Goal: Information Seeking & Learning: Check status

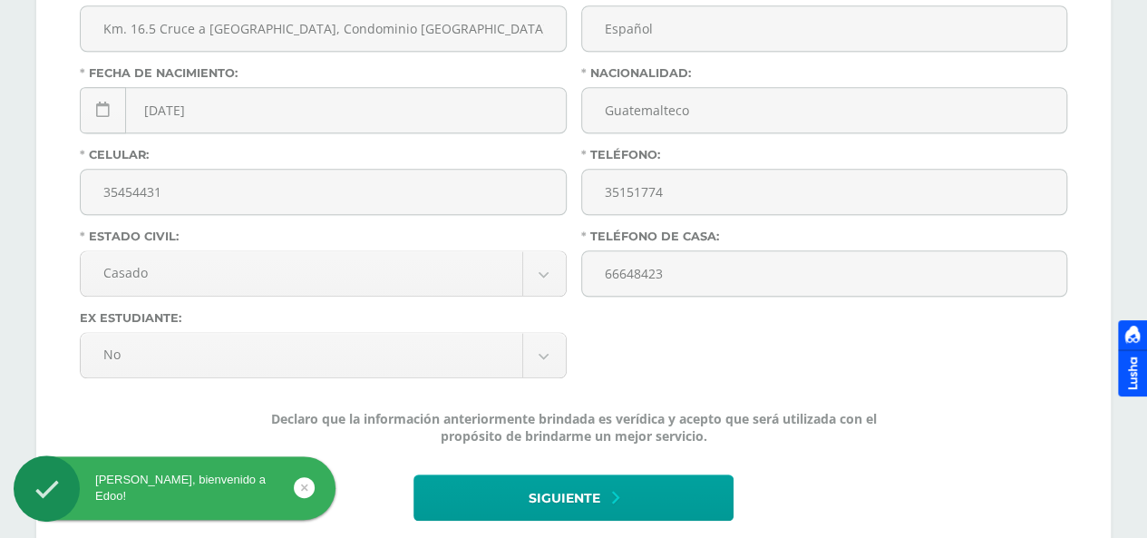
scroll to position [744, 0]
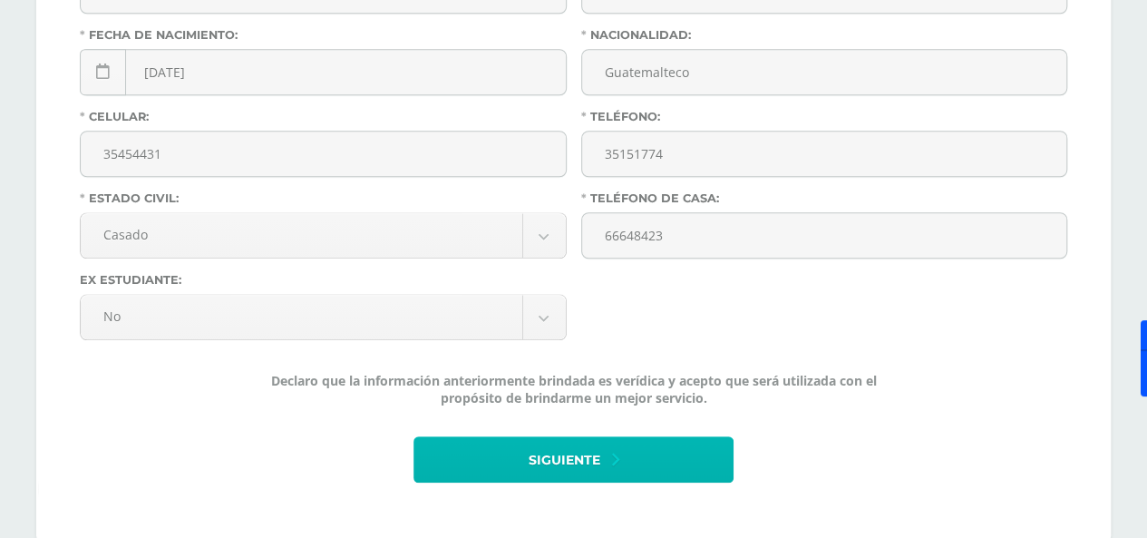
click at [608, 436] on button "Siguiente" at bounding box center [573, 459] width 319 height 46
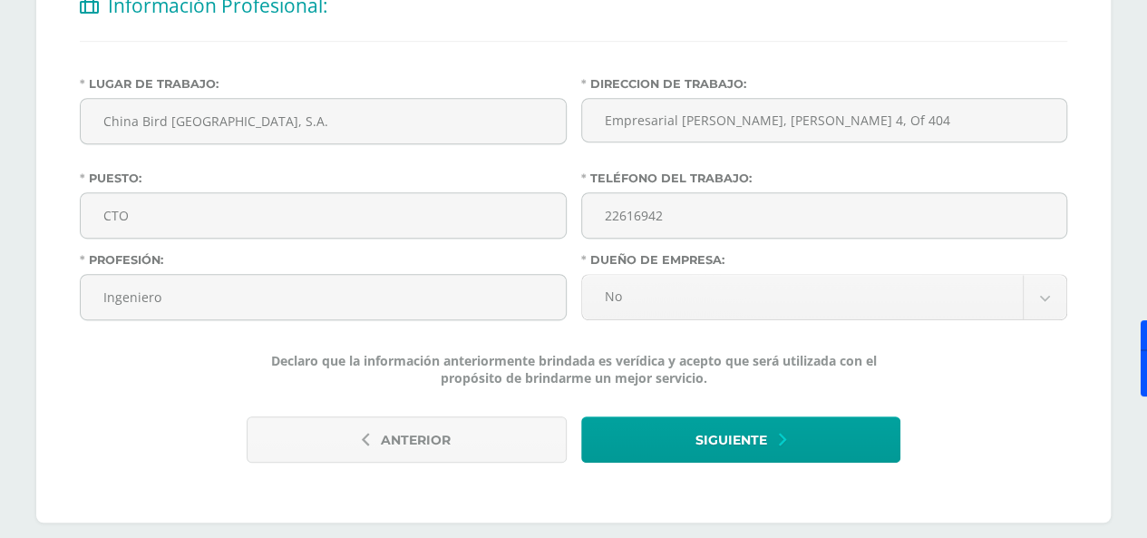
scroll to position [430, 0]
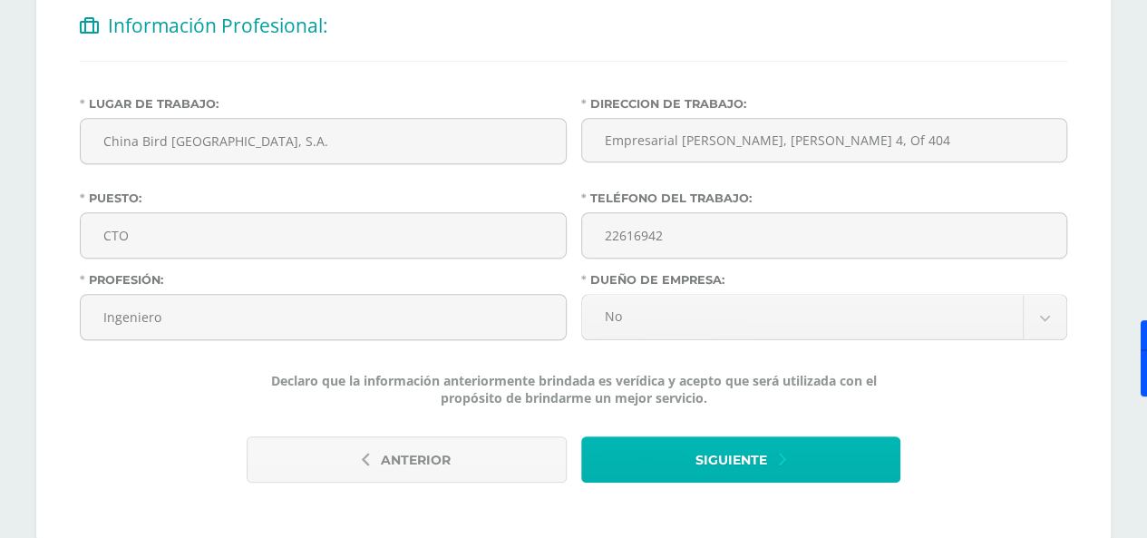
click at [782, 450] on icon "submit" at bounding box center [782, 460] width 7 height 20
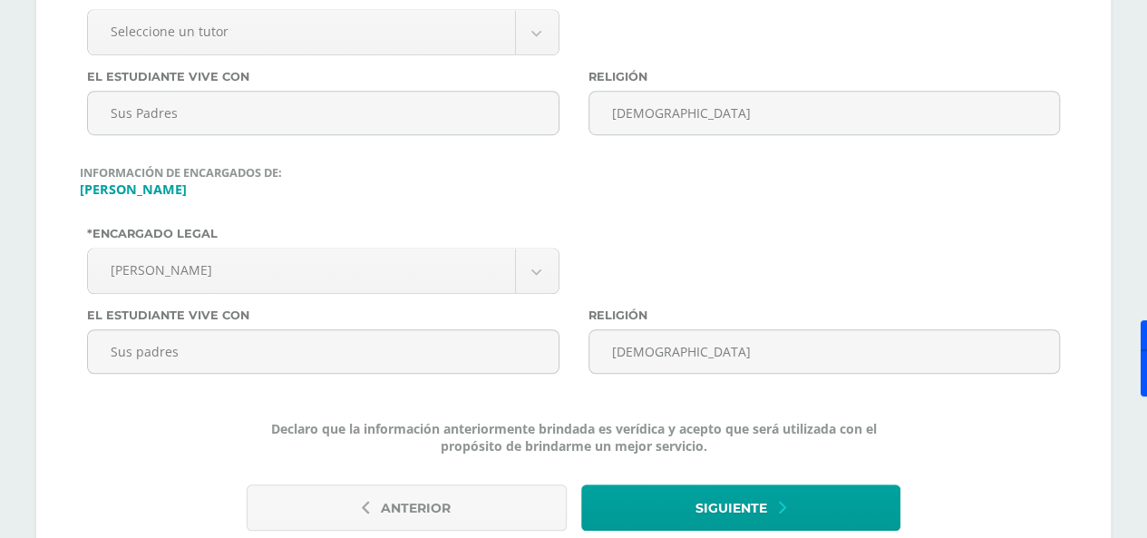
scroll to position [606, 0]
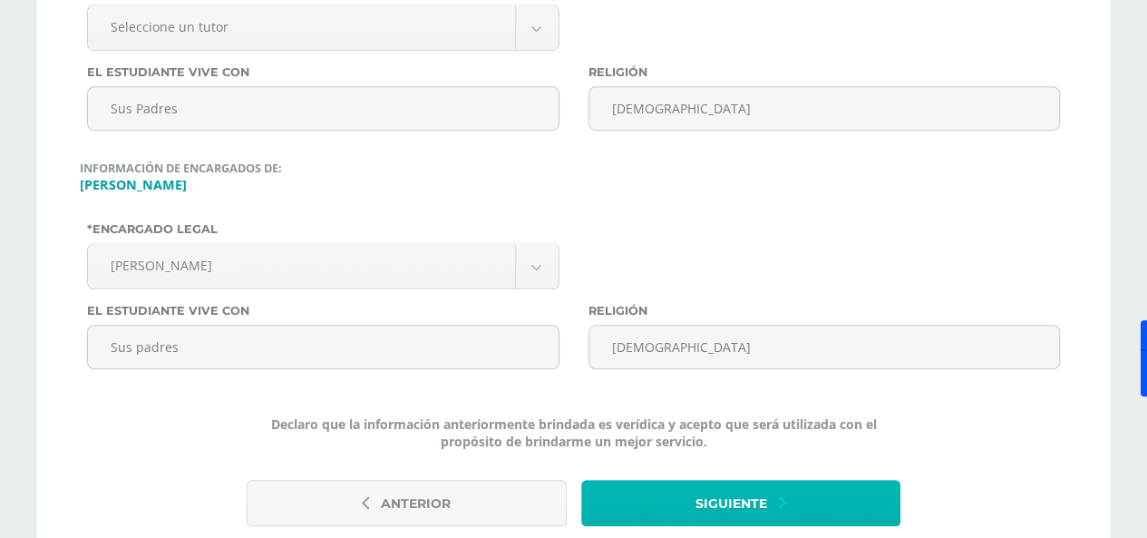
click at [760, 482] on span "Siguiente" at bounding box center [732, 504] width 72 height 44
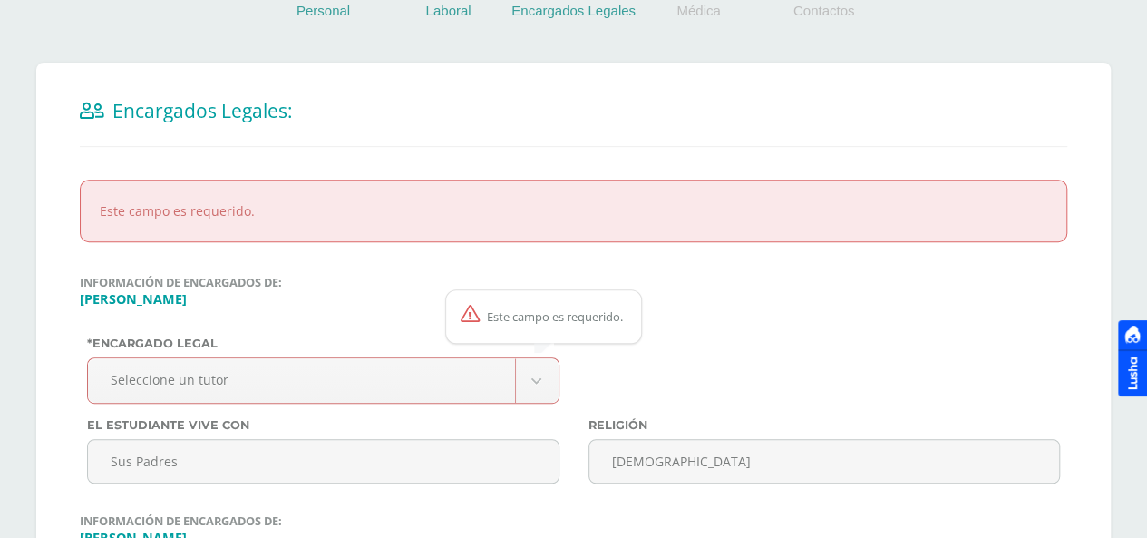
scroll to position [305, 0]
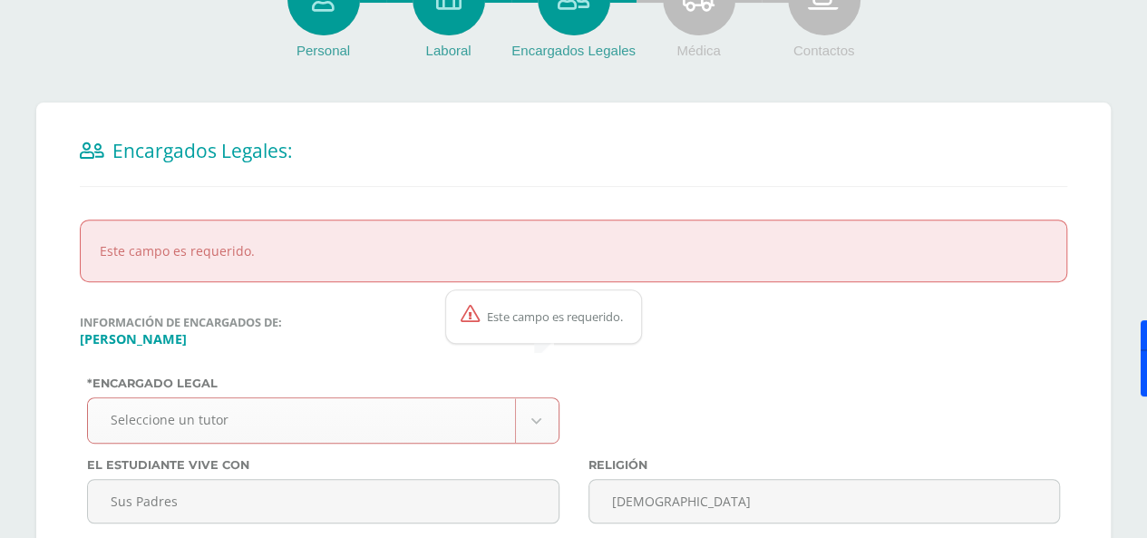
click at [522, 389] on body "Antes de continuar Actualiza tu Información Asegurate que todos tus datos sean …" at bounding box center [573, 354] width 1147 height 1319
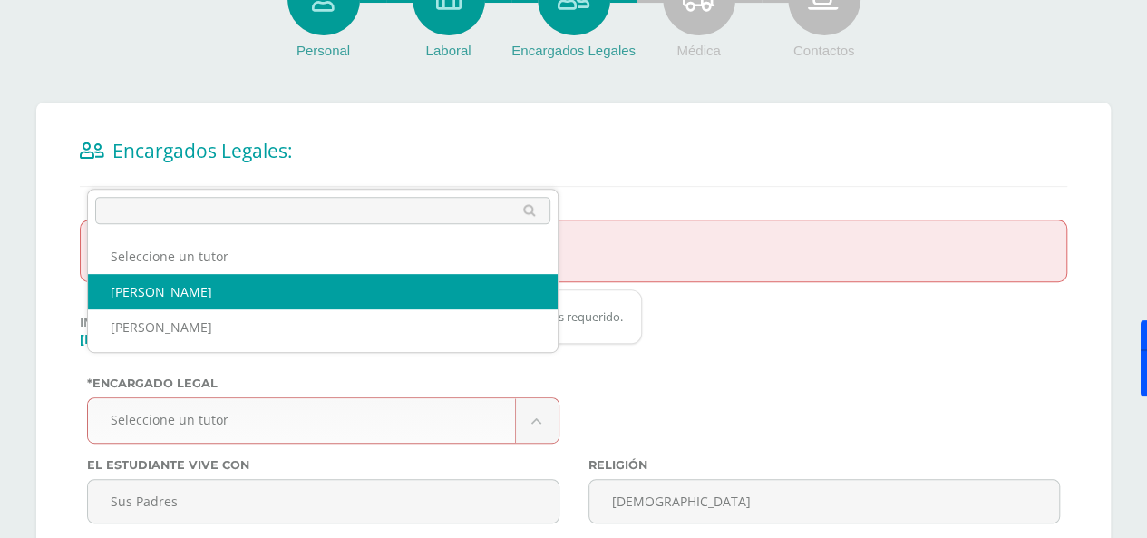
select select "986"
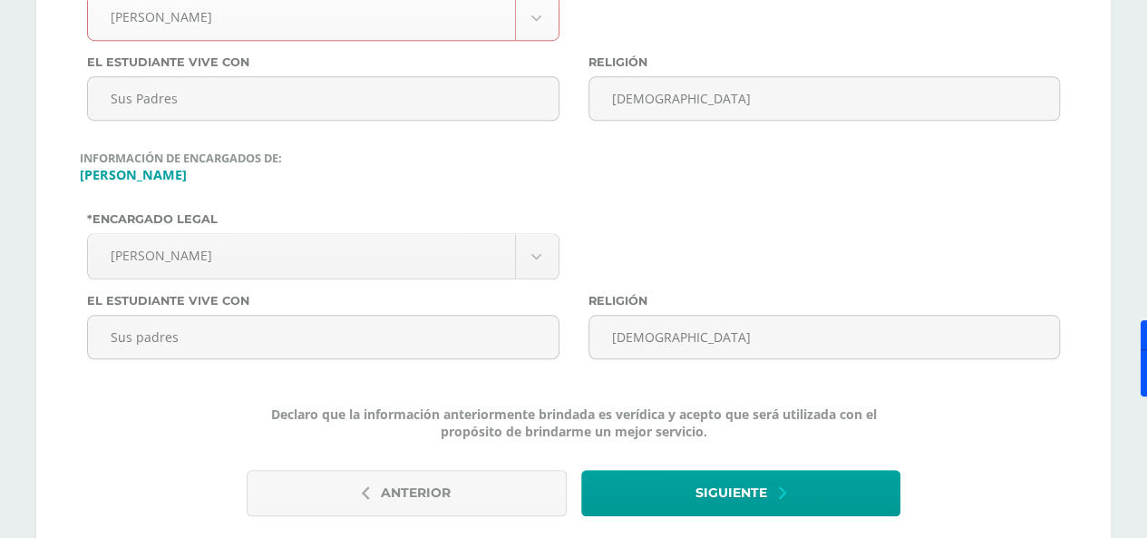
scroll to position [741, 0]
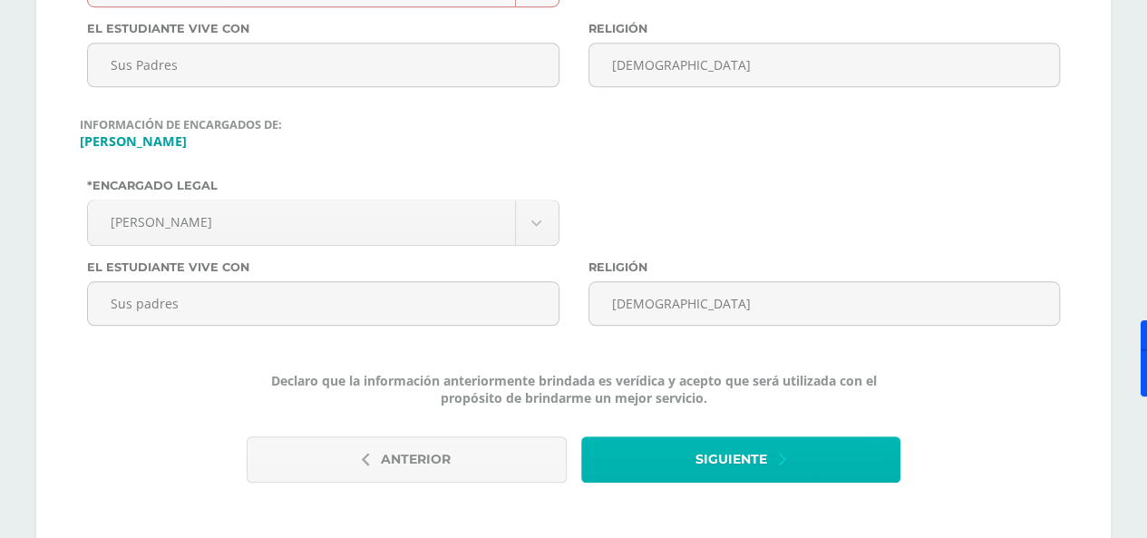
click at [742, 437] on span "Siguiente" at bounding box center [732, 459] width 72 height 44
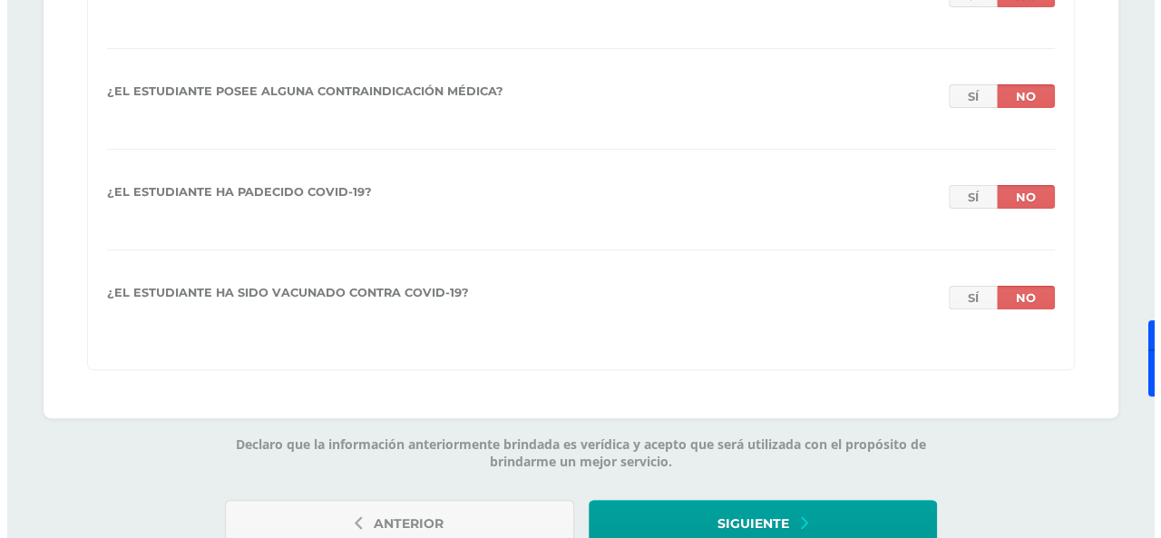
scroll to position [3588, 0]
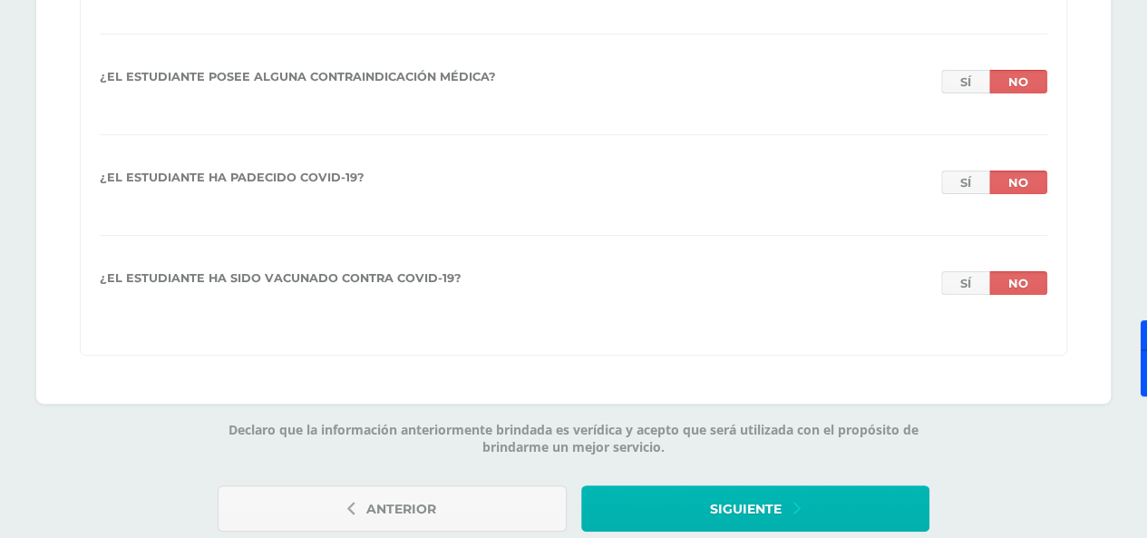
click at [779, 487] on span "Siguiente" at bounding box center [746, 509] width 72 height 44
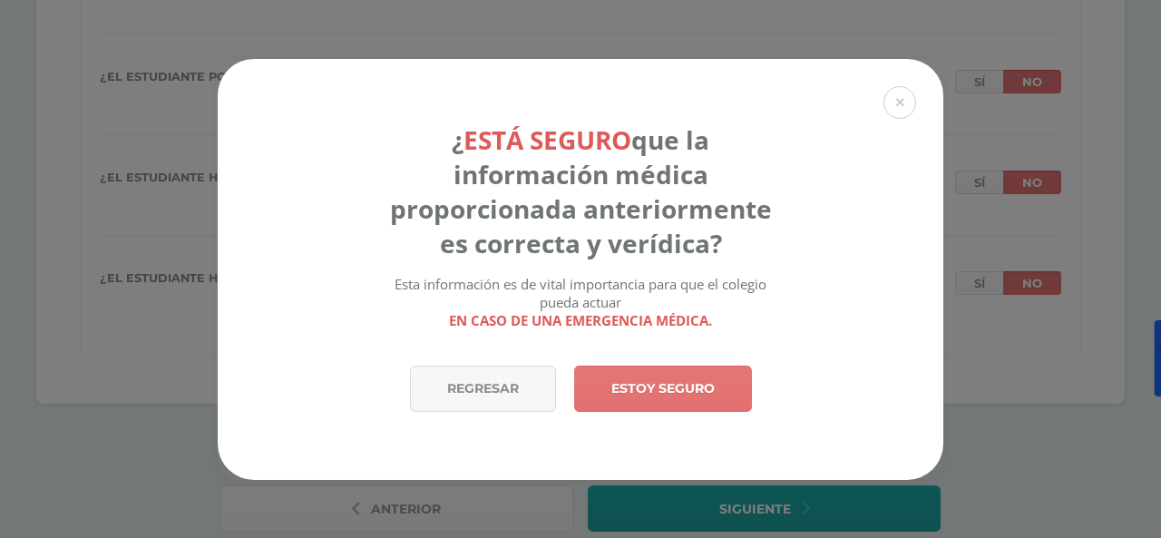
click at [633, 392] on link "Estoy seguro" at bounding box center [663, 388] width 178 height 46
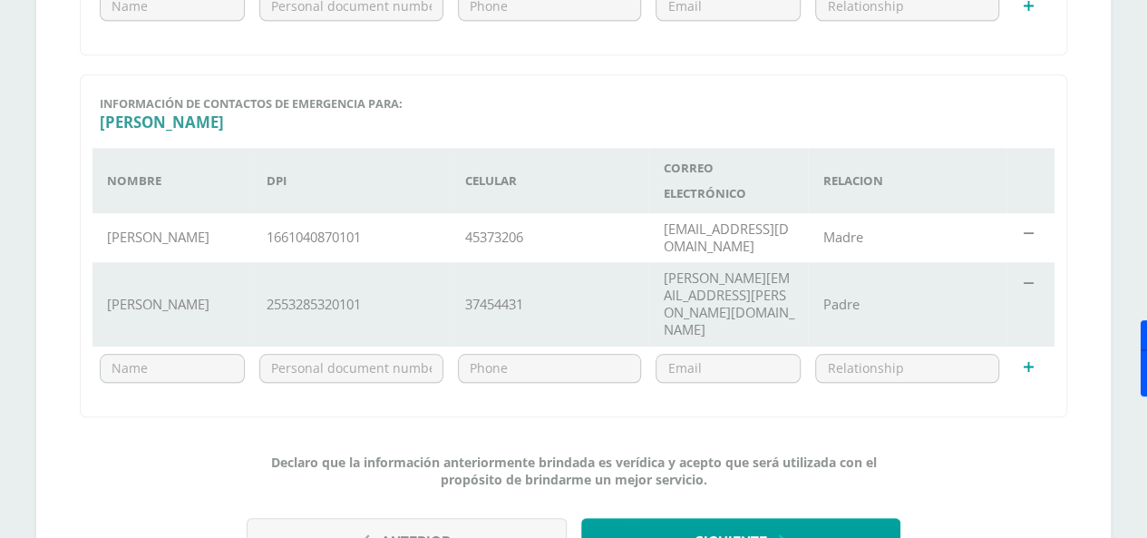
scroll to position [787, 0]
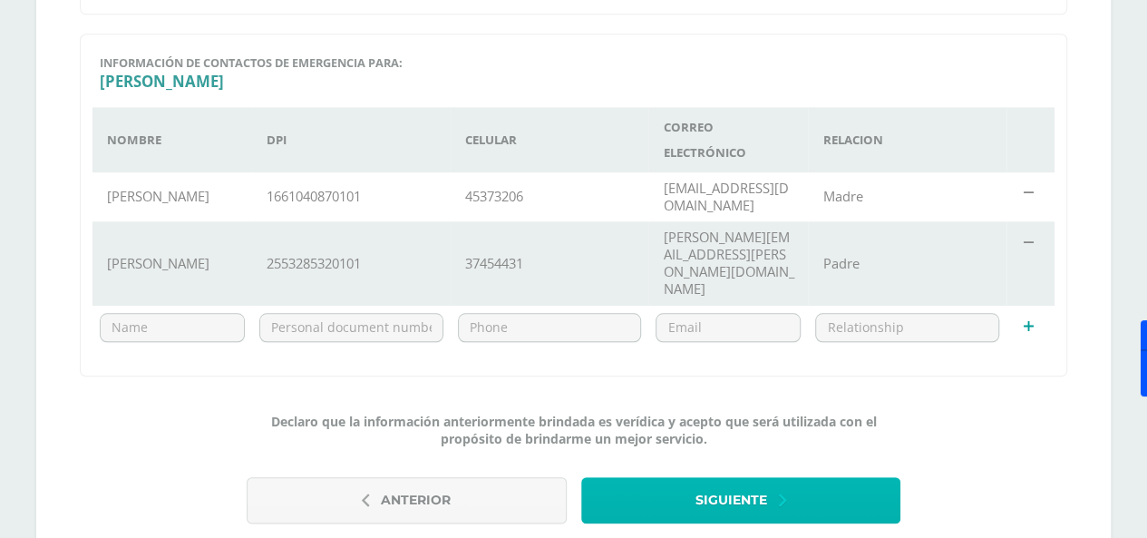
click at [753, 478] on span "Siguiente" at bounding box center [732, 500] width 72 height 44
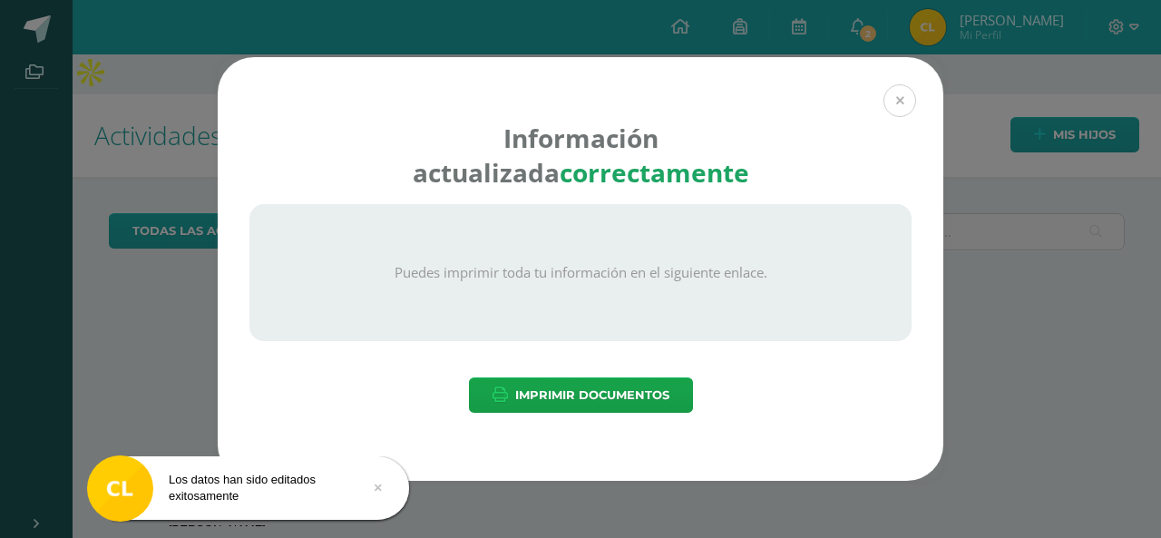
click at [891, 106] on button at bounding box center [899, 100] width 33 height 33
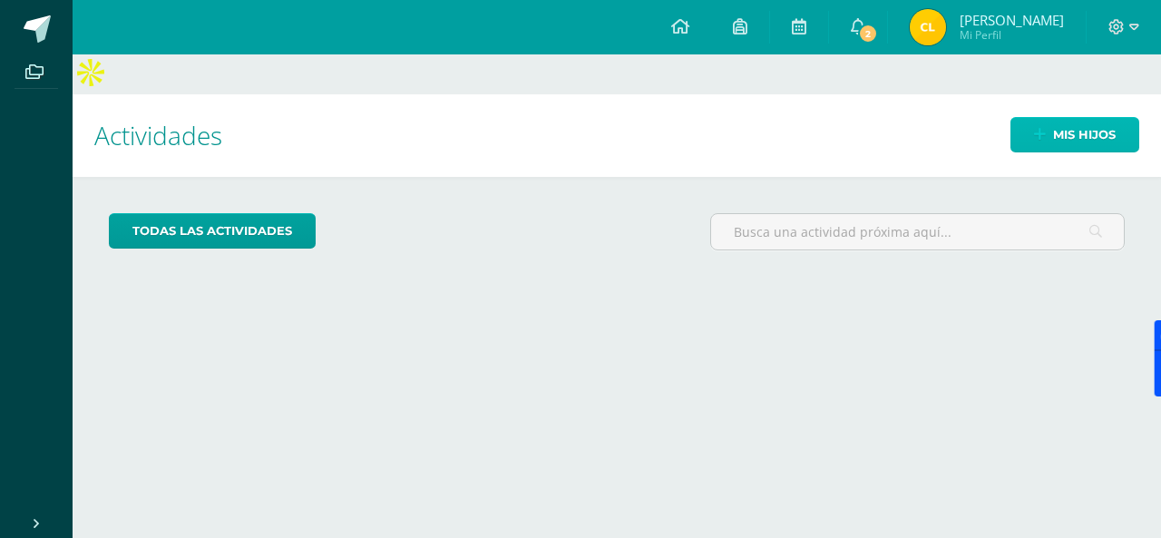
click at [1047, 117] on link "Mis hijos" at bounding box center [1074, 134] width 129 height 35
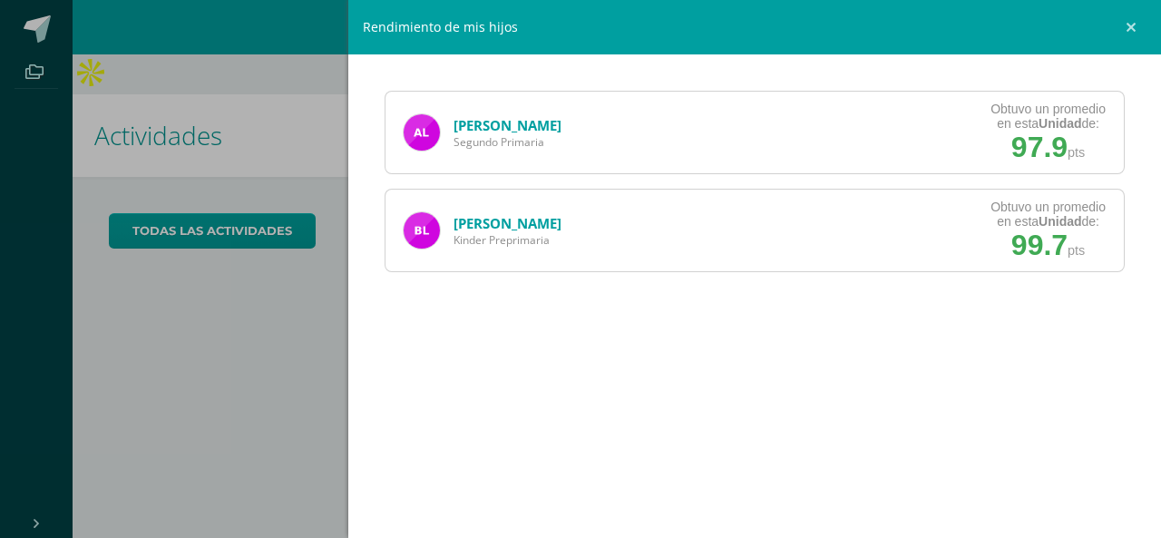
click at [521, 134] on span "Segundo Primaria" at bounding box center [507, 141] width 108 height 15
click at [476, 122] on link "[PERSON_NAME]" at bounding box center [507, 125] width 108 height 18
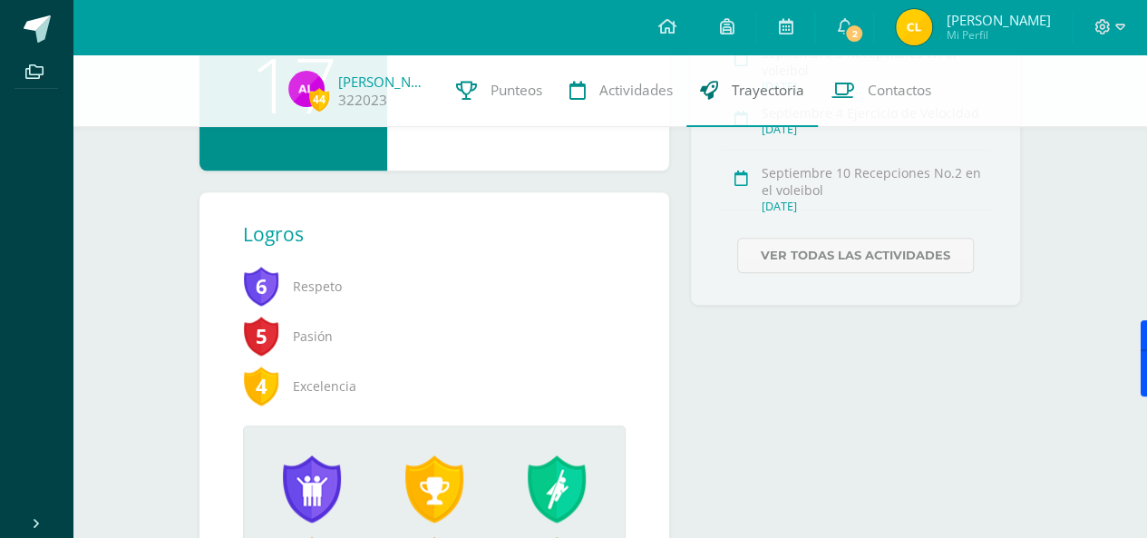
scroll to position [640, 0]
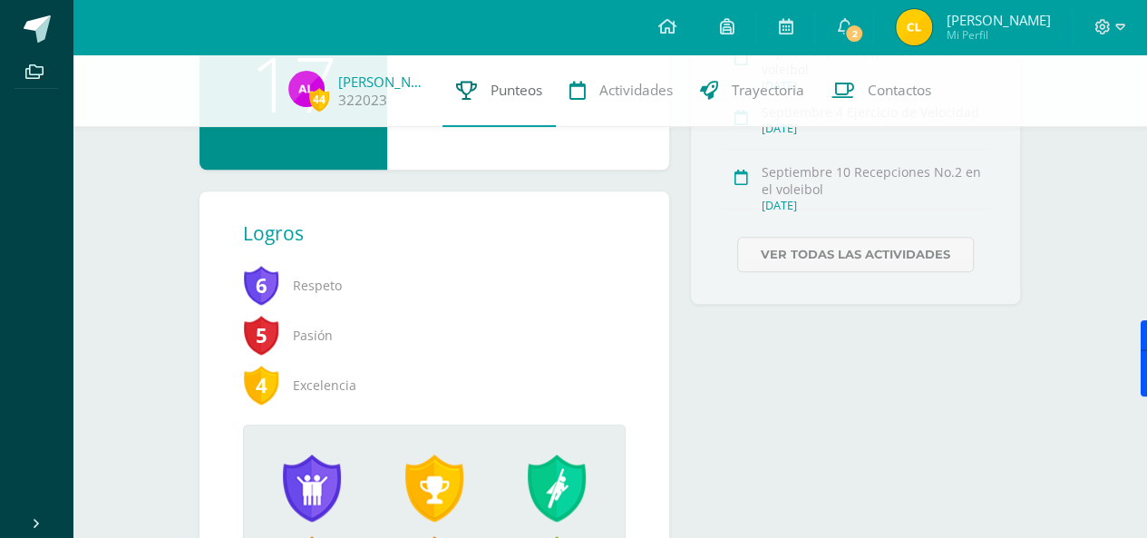
click at [482, 81] on link "Punteos" at bounding box center [499, 90] width 113 height 73
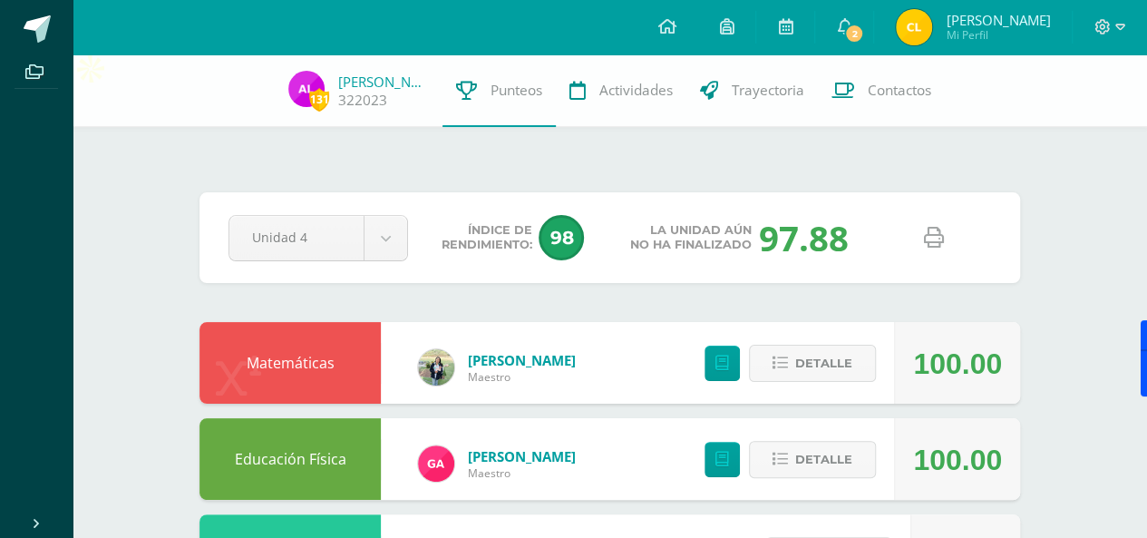
scroll to position [5, 0]
click at [379, 84] on link "[PERSON_NAME]" at bounding box center [383, 82] width 91 height 18
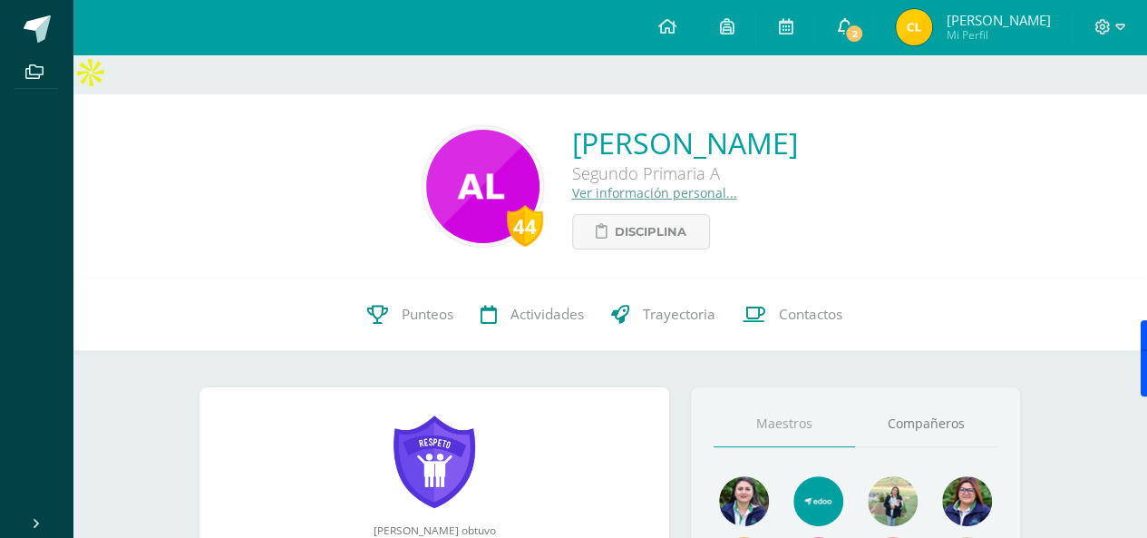
click at [848, 30] on span "2" at bounding box center [854, 34] width 20 height 20
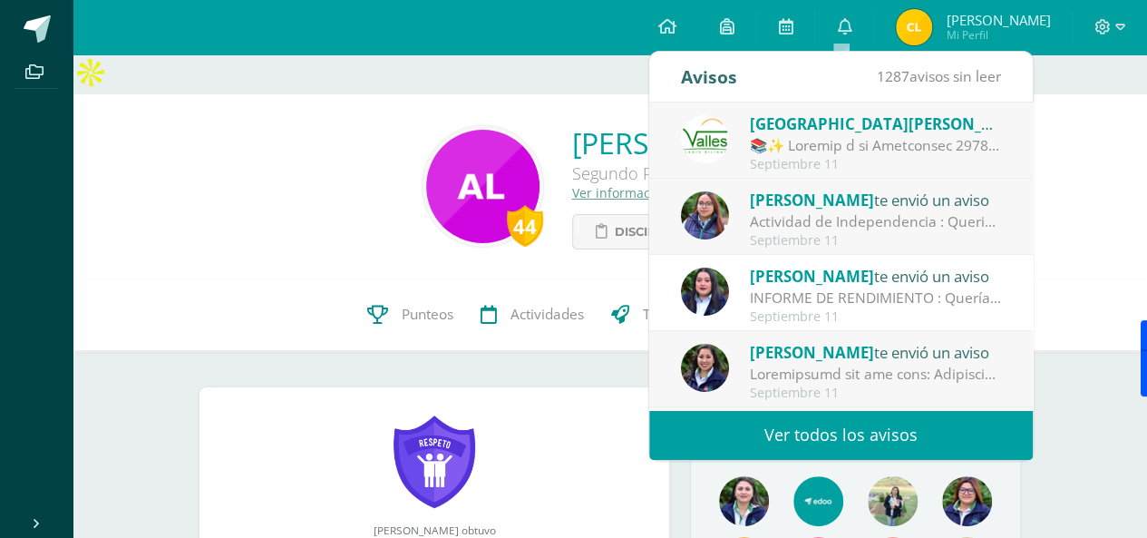
click at [791, 248] on div "Septiembre 11" at bounding box center [876, 240] width 252 height 15
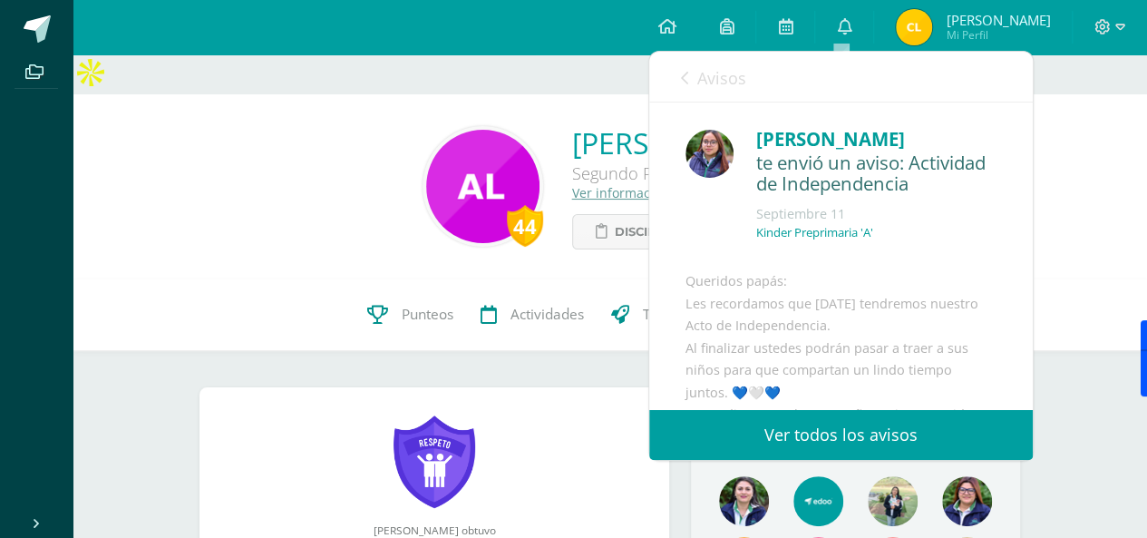
click at [867, 448] on link "Ver todos los avisos" at bounding box center [841, 435] width 384 height 50
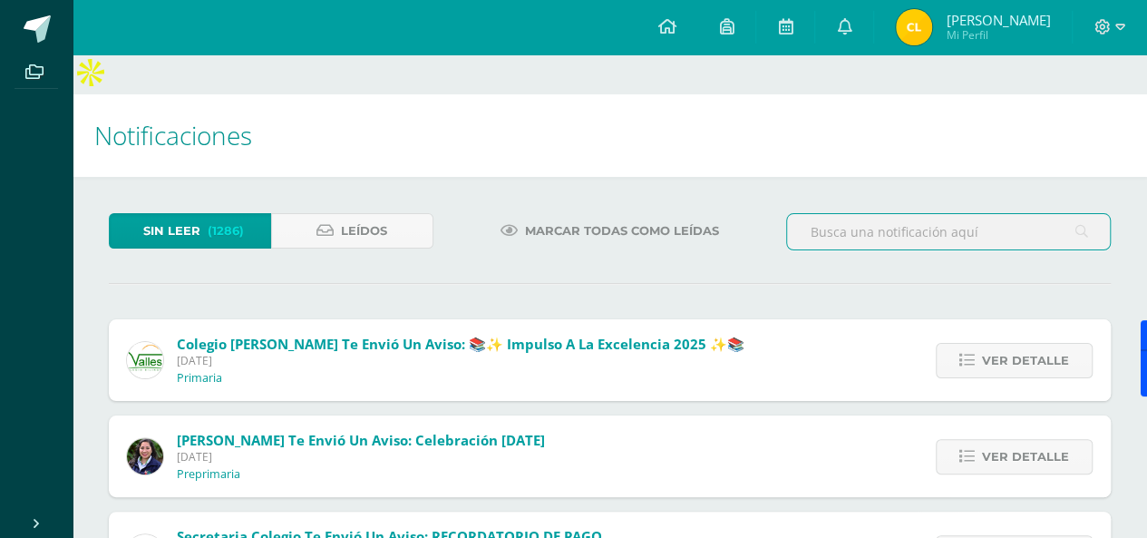
click at [906, 214] on input "text" at bounding box center [948, 231] width 323 height 35
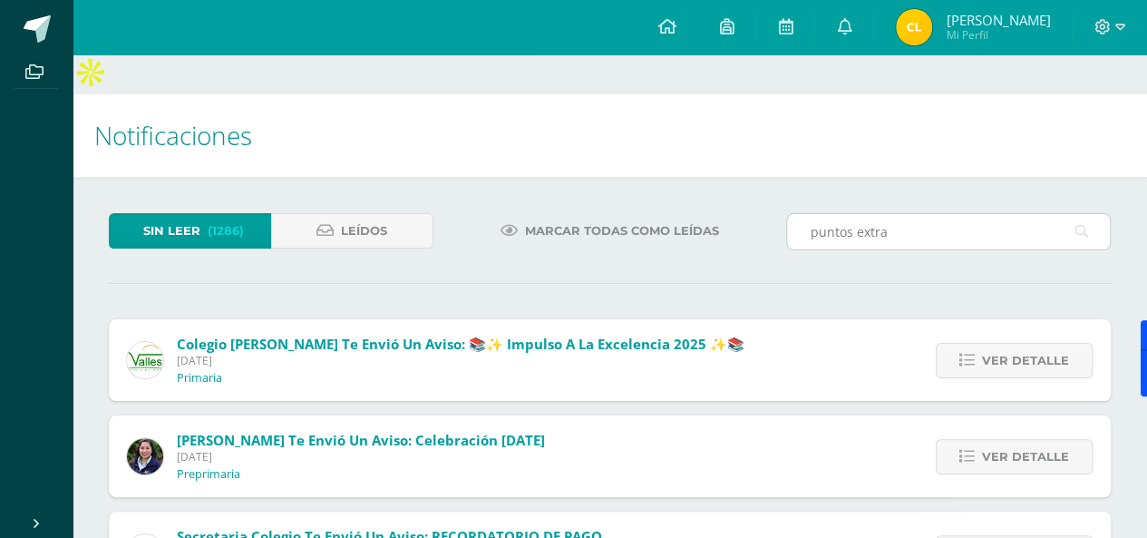
click at [1077, 213] on icon at bounding box center [1082, 231] width 13 height 37
click at [1079, 213] on icon at bounding box center [1082, 231] width 13 height 37
click at [921, 214] on input "puntos extra" at bounding box center [948, 231] width 323 height 35
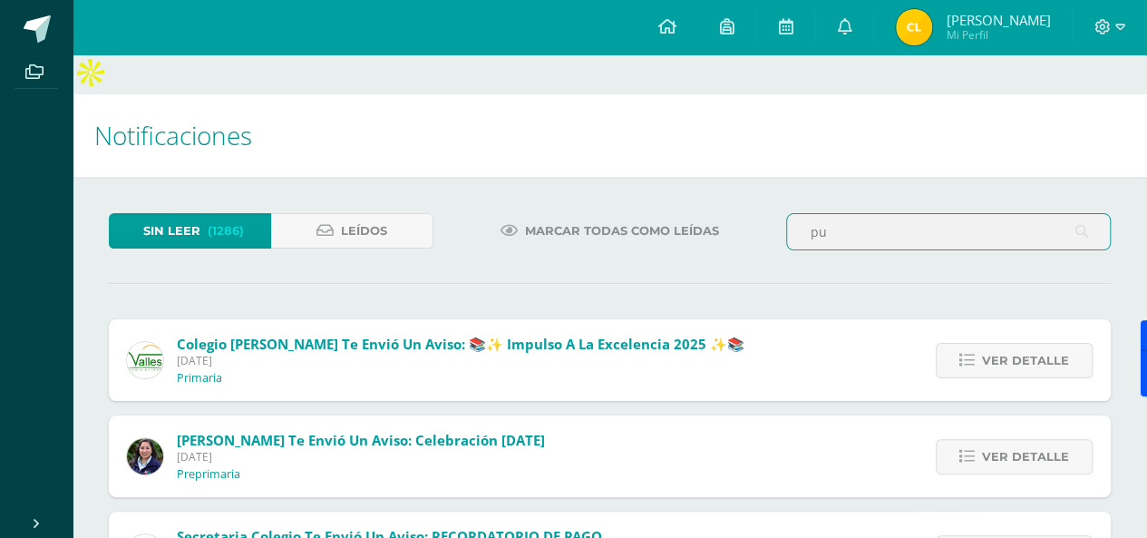
type input "p"
click at [462, 213] on div "Marcar todas como leídas" at bounding box center [610, 239] width 339 height 53
click at [1032, 344] on span "Ver detalle" at bounding box center [1025, 361] width 87 height 34
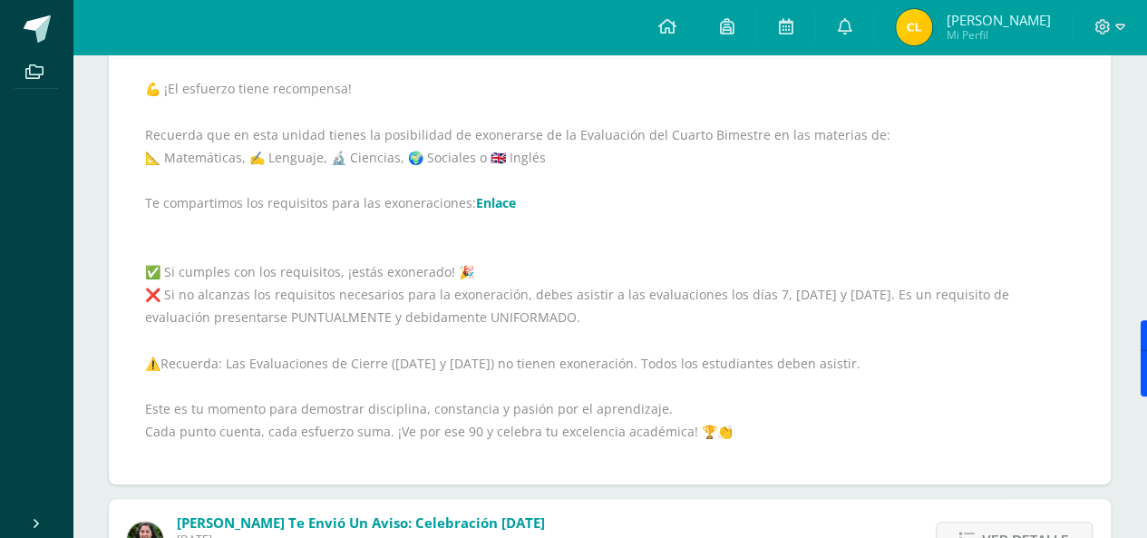
scroll to position [341, 0]
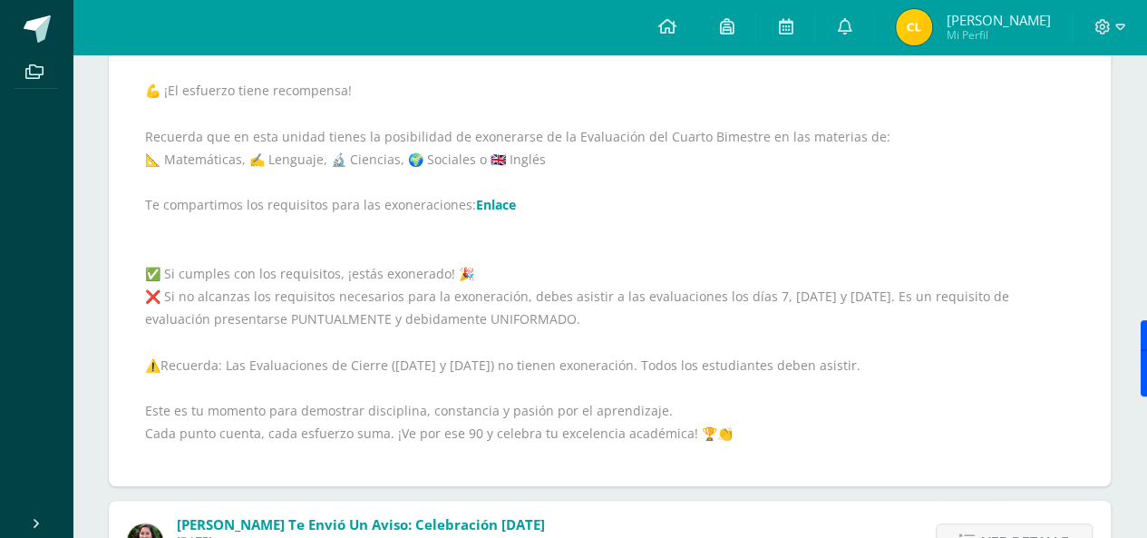
click at [490, 196] on link "Enlace" at bounding box center [496, 204] width 40 height 17
click at [780, 36] on span at bounding box center [785, 27] width 15 height 20
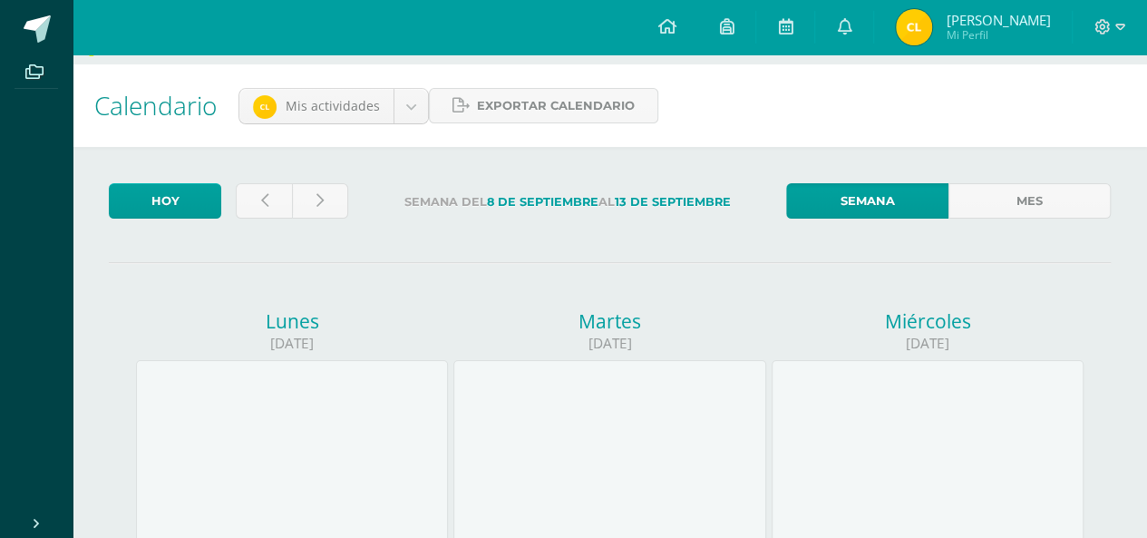
scroll to position [3, 0]
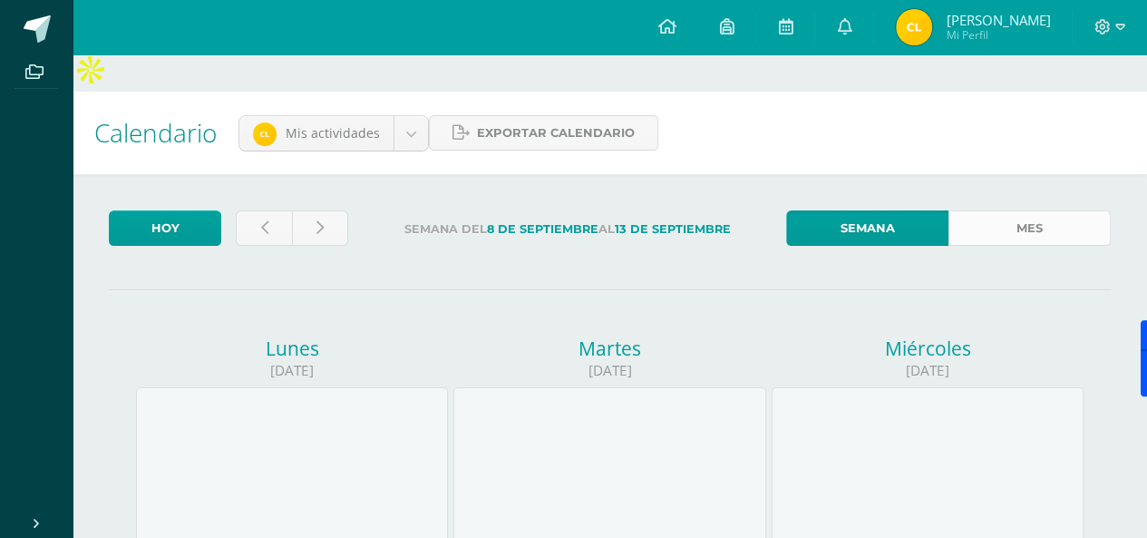
click at [1048, 210] on link "Mes" at bounding box center [1030, 227] width 162 height 35
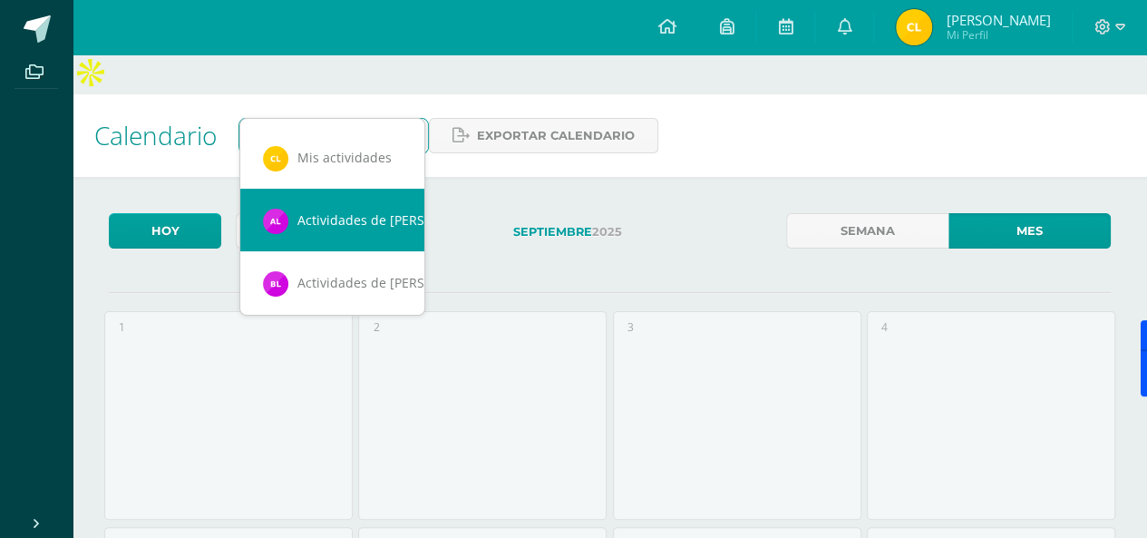
scroll to position [0, 15]
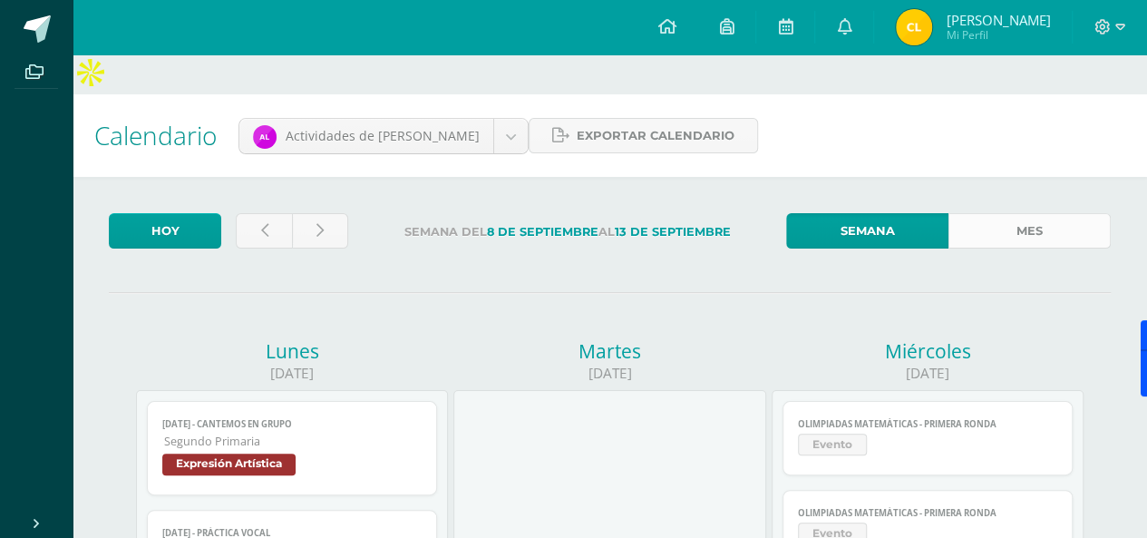
click at [1008, 213] on link "Mes" at bounding box center [1030, 230] width 162 height 35
click at [1028, 213] on link "Mes" at bounding box center [1030, 230] width 162 height 35
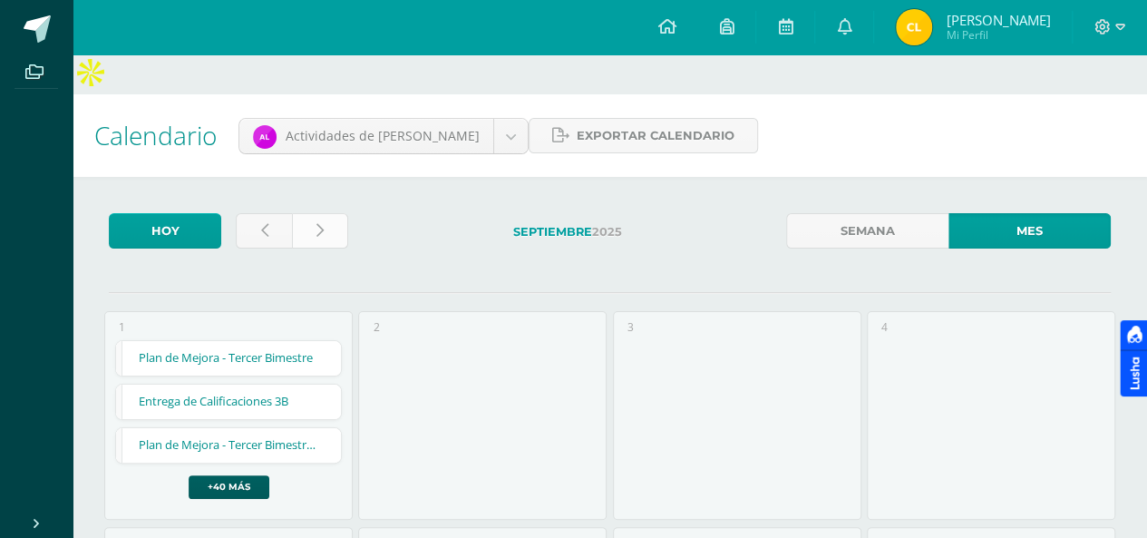
click at [331, 213] on link at bounding box center [320, 230] width 56 height 35
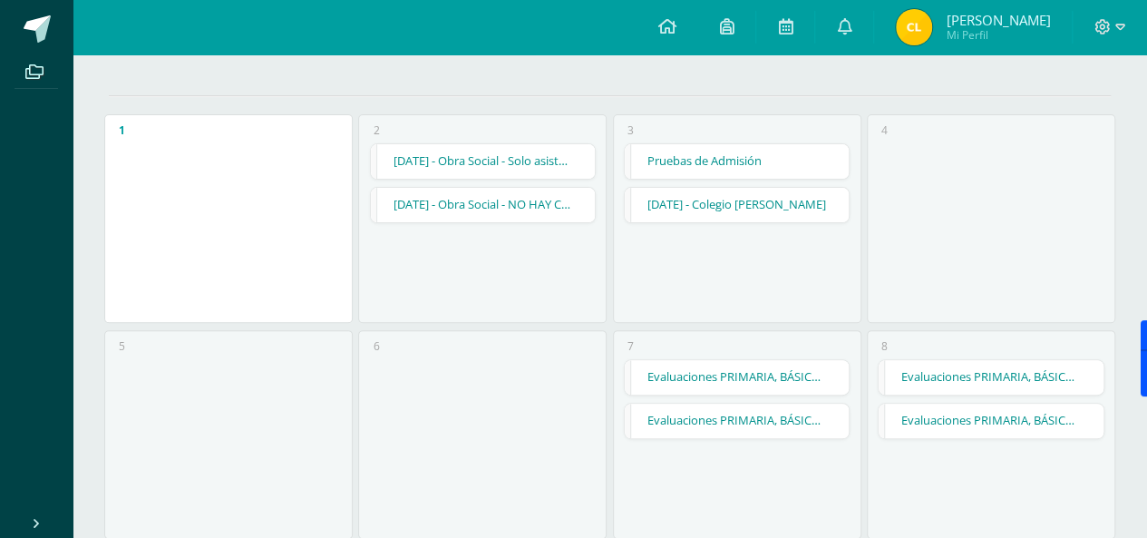
scroll to position [198, 0]
click at [755, 359] on link "Evaluaciones PRIMARIA, BÁSICOS Y CUARTO BACHILLERATO 4B" at bounding box center [737, 376] width 225 height 34
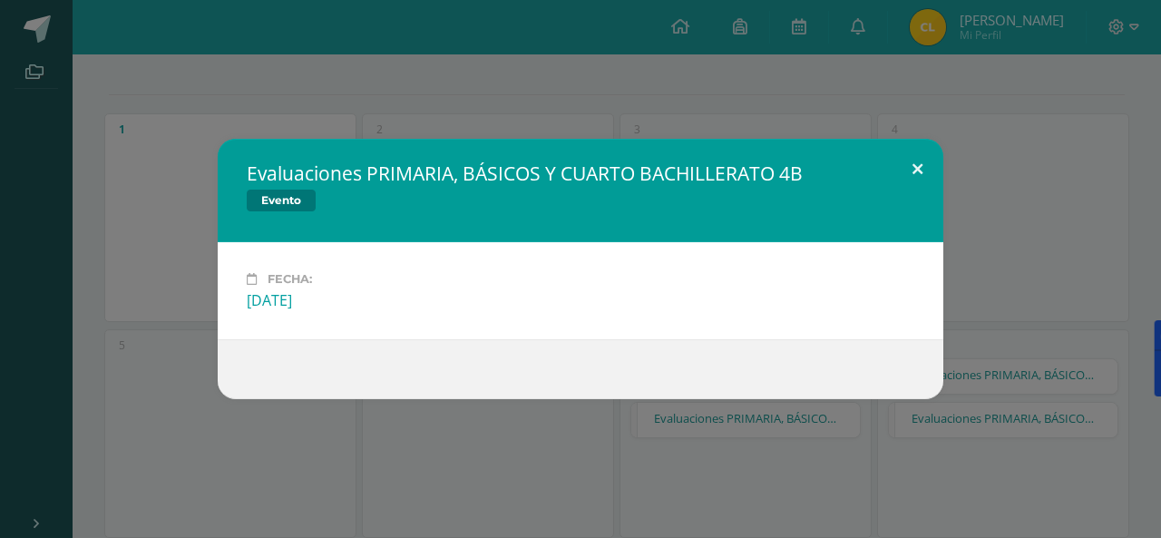
click at [910, 165] on button at bounding box center [917, 170] width 52 height 62
